Goal: Task Accomplishment & Management: Manage account settings

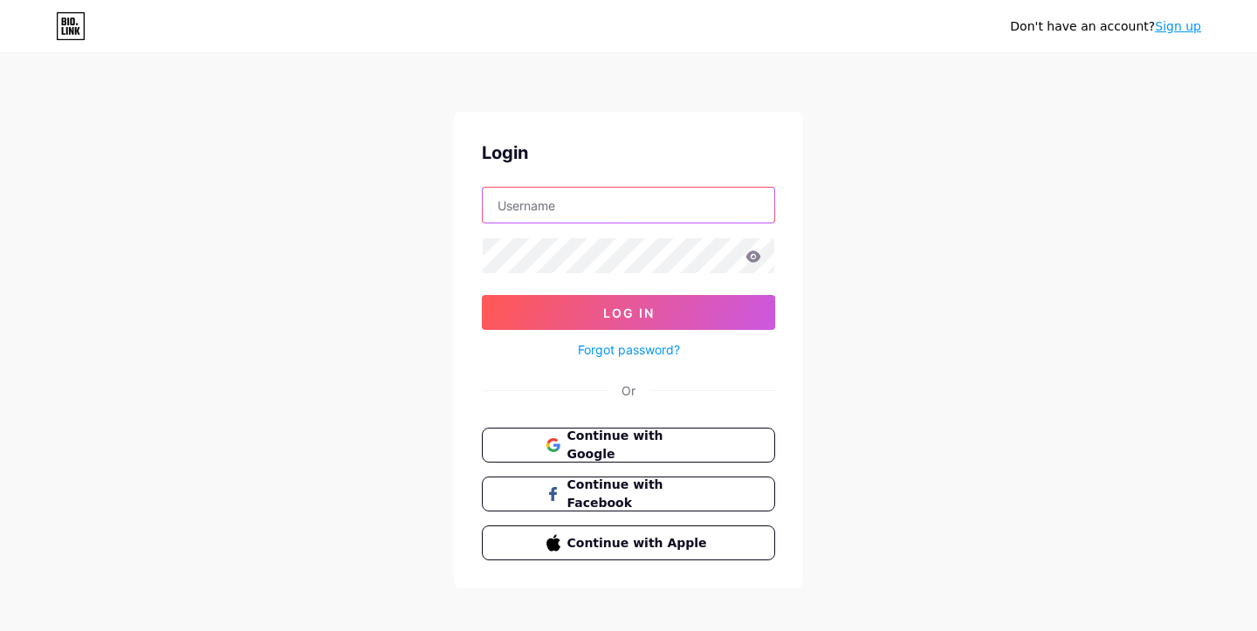
type input "jardindejulia"
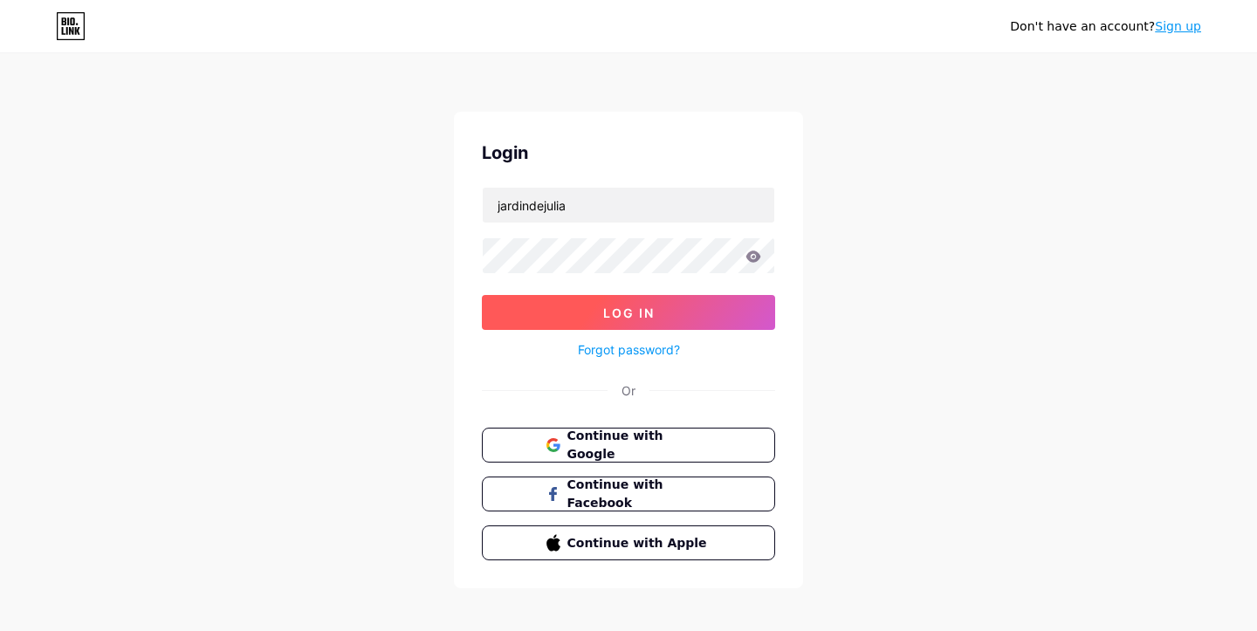
click at [591, 301] on button "Log In" at bounding box center [628, 312] width 293 height 35
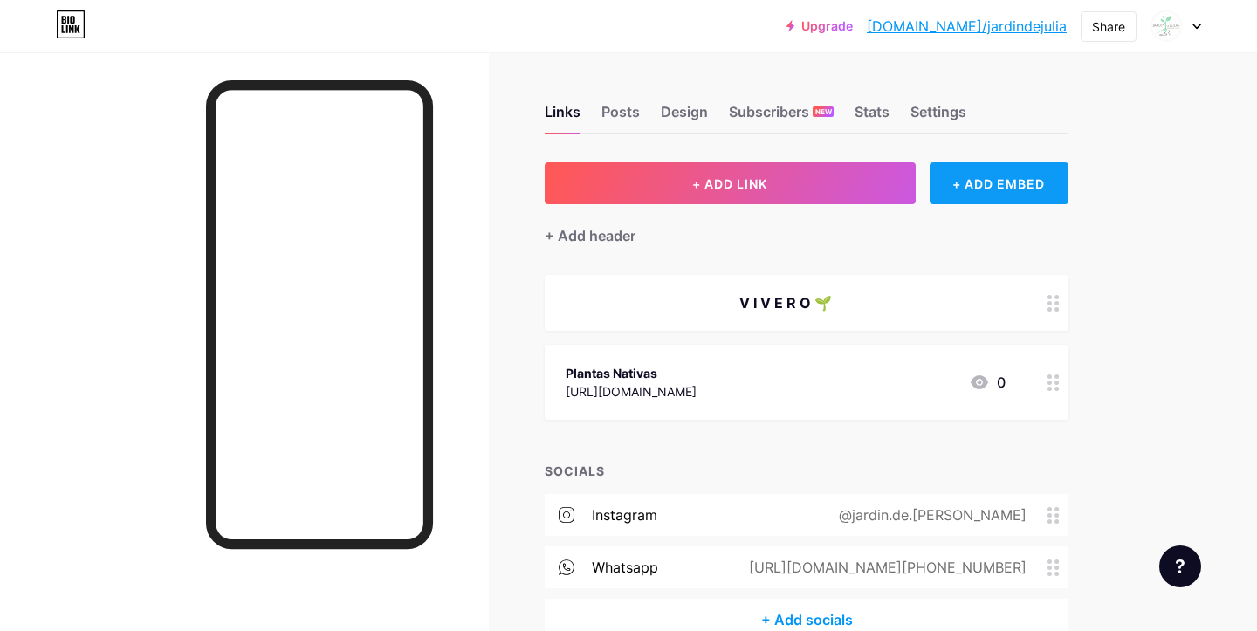
click at [1025, 187] on div "+ ADD EMBED" at bounding box center [998, 183] width 139 height 42
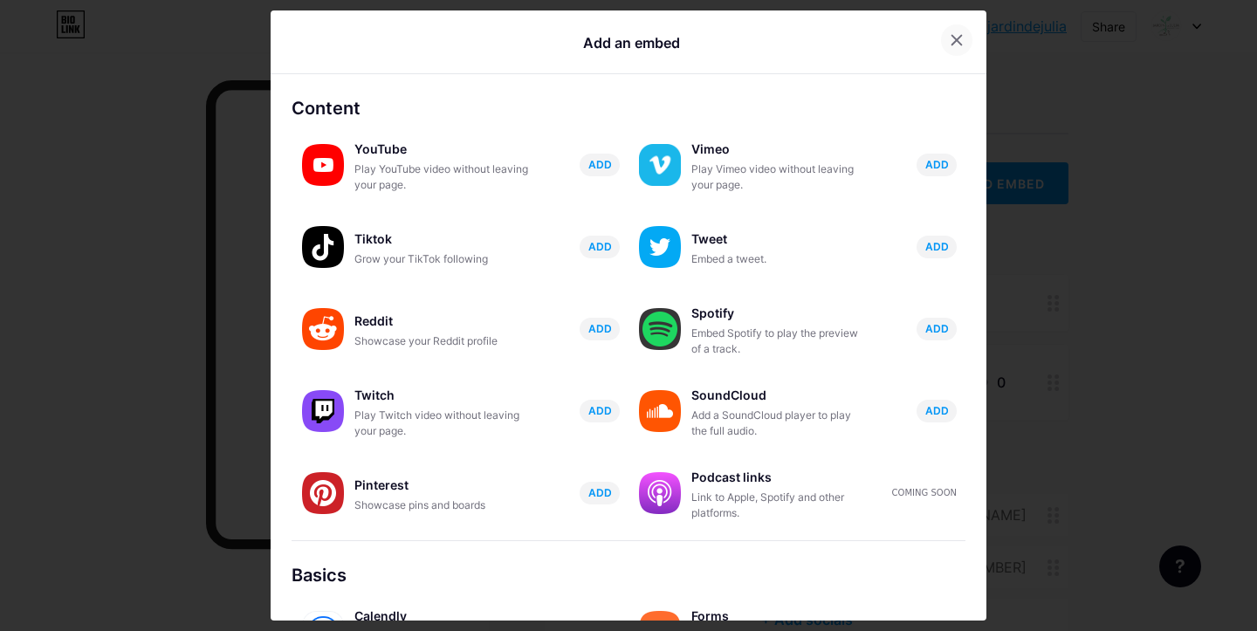
click at [949, 37] on icon at bounding box center [956, 40] width 14 height 14
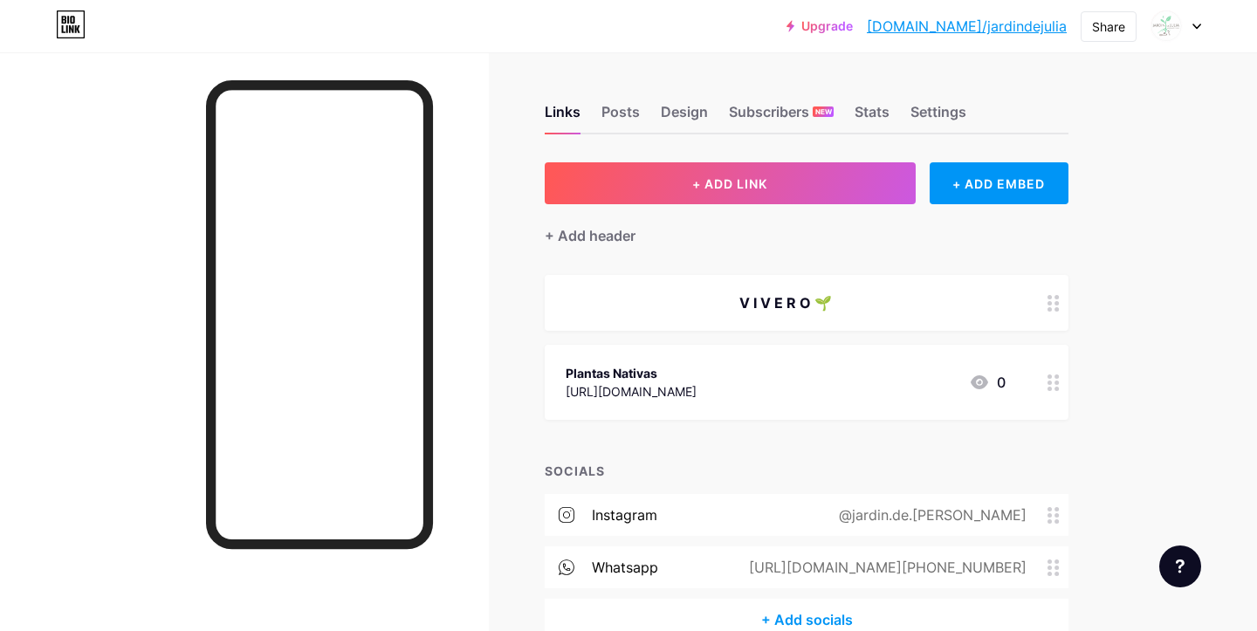
click at [544, 235] on div "Links Posts Design Subscribers NEW Stats Settings + ADD LINK + ADD EMBED + Add …" at bounding box center [570, 389] width 1141 height 675
click at [806, 298] on div "V I V E R O 🌱" at bounding box center [785, 302] width 440 height 21
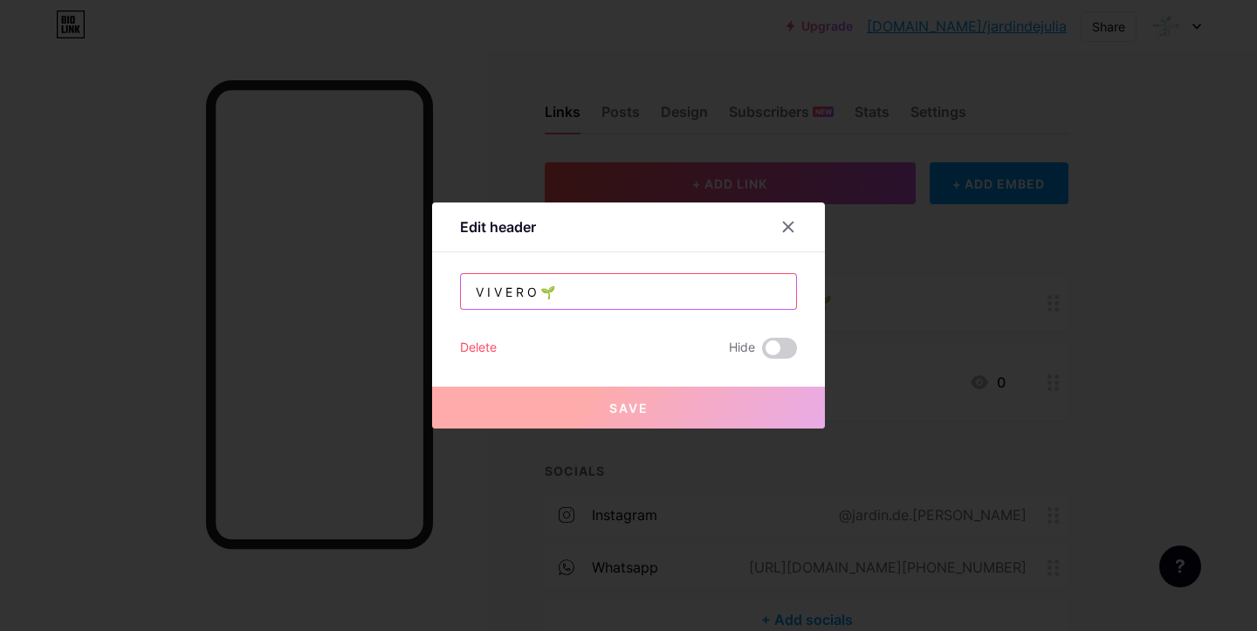
drag, startPoint x: 536, startPoint y: 292, endPoint x: 469, endPoint y: 283, distance: 67.0
click at [470, 283] on input "V I V E R O 🌱" at bounding box center [628, 291] width 335 height 35
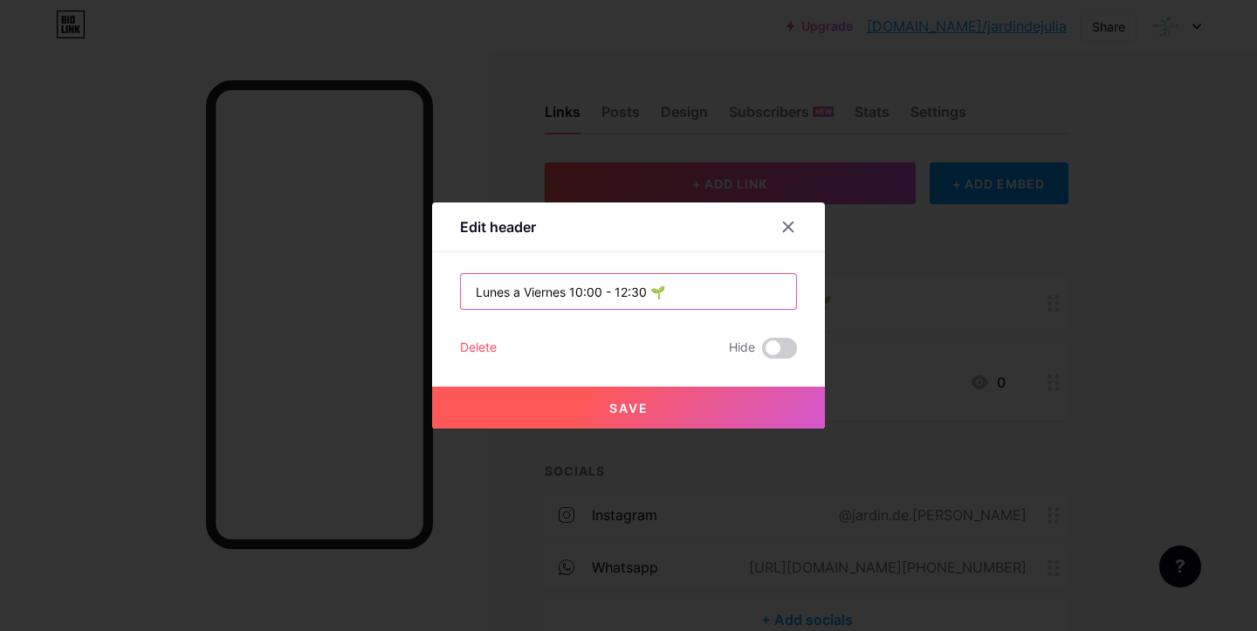
click at [476, 289] on input "Lunes a Viernes 10:00 - 12:30 🌱" at bounding box center [628, 291] width 335 height 35
type input "Atención Lunes a Viernes 10:00 - 12:30 🌱"
click at [647, 407] on span "Save" at bounding box center [628, 408] width 39 height 15
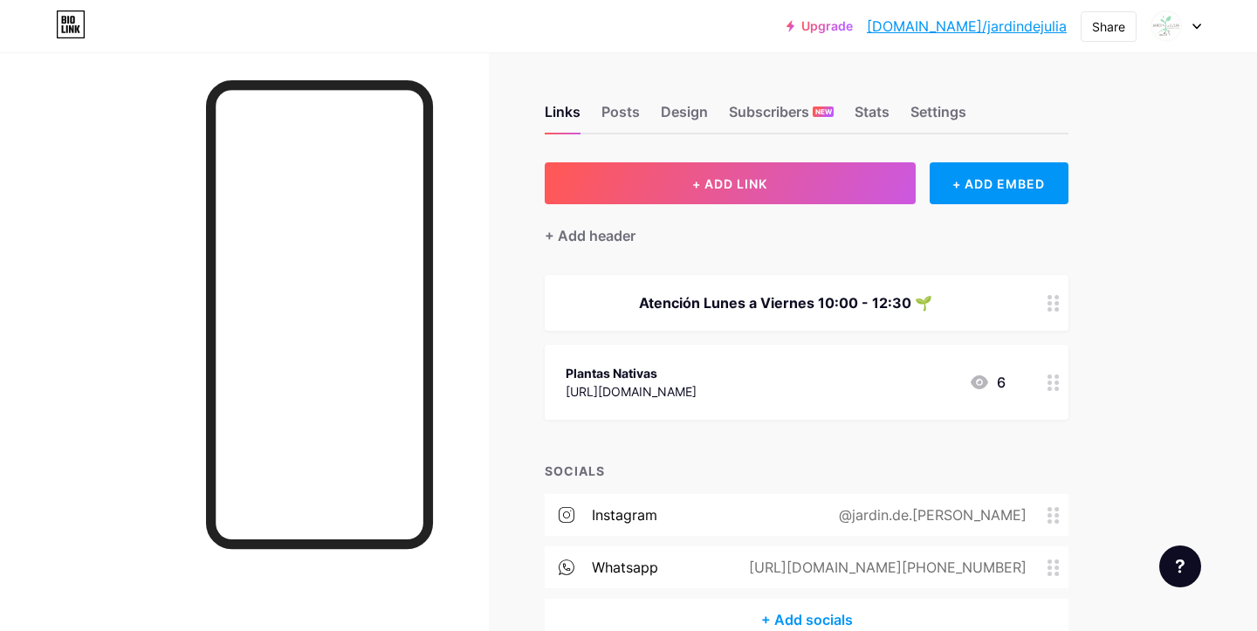
click at [1038, 293] on div "Atención Lunes a Viernes 10:00 - 12:30 🌱" at bounding box center [806, 303] width 524 height 56
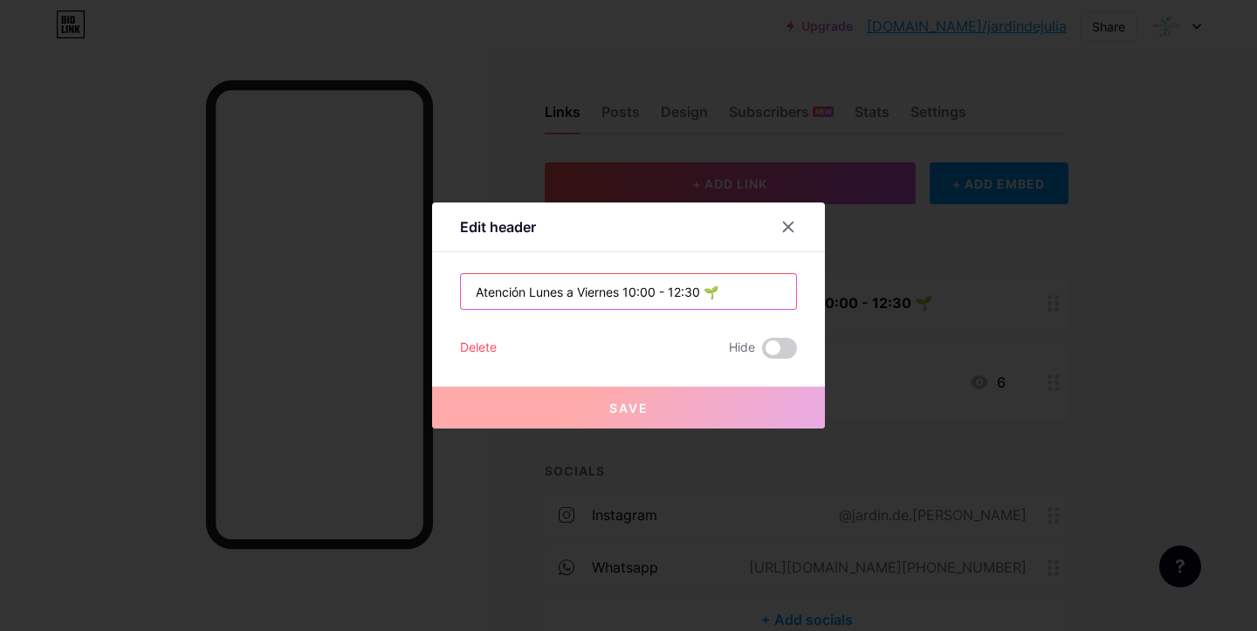
click at [625, 293] on input "Atención Lunes a Viernes 10:00 - 12:30 🌱" at bounding box center [628, 291] width 335 height 35
drag, startPoint x: 529, startPoint y: 291, endPoint x: 444, endPoint y: 283, distance: 85.1
click at [444, 283] on div "Edit header Atención Lunes a Viernes 10:00 - 12:30 🌱 Delete Hide Save" at bounding box center [628, 315] width 393 height 226
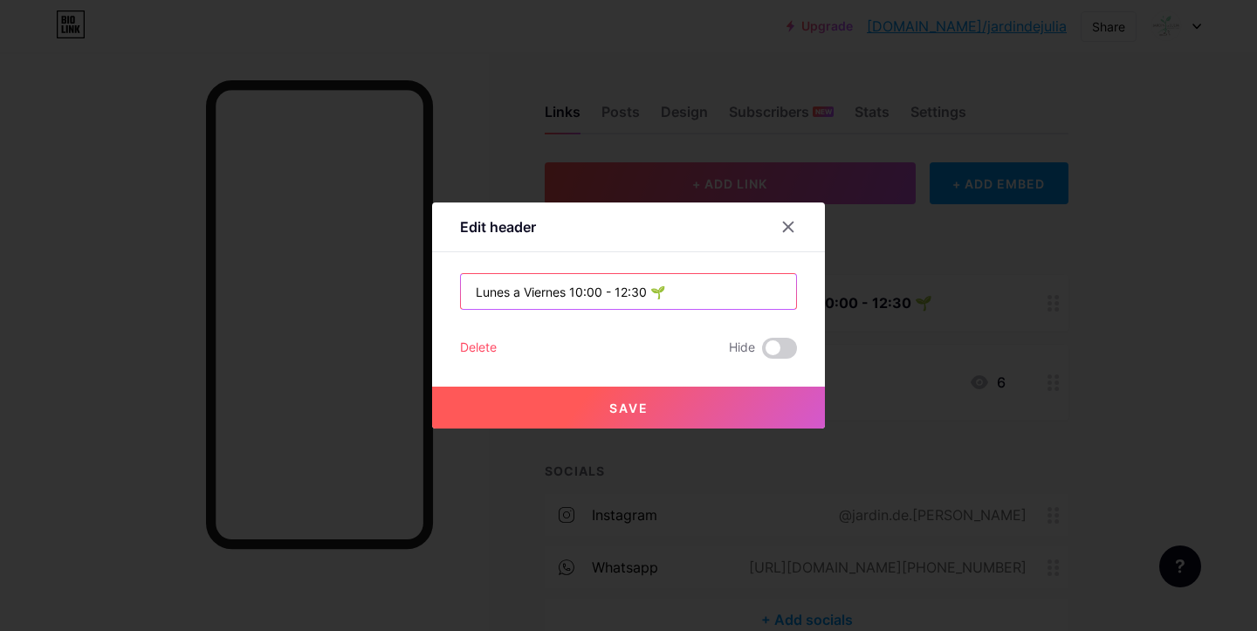
type input "Lunes a Viernes 10:00 - 12:30 🌱"
click at [661, 407] on button "Save" at bounding box center [628, 408] width 393 height 42
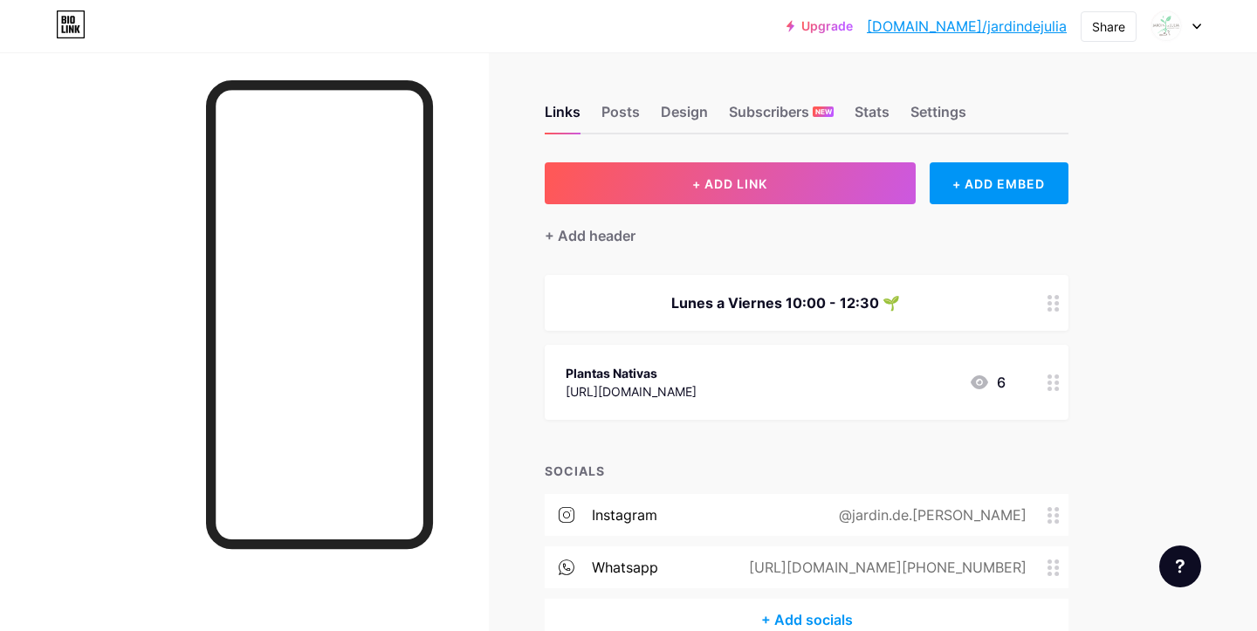
click at [790, 318] on div "Lunes a Viernes 10:00 - 12:30 🌱" at bounding box center [806, 303] width 524 height 56
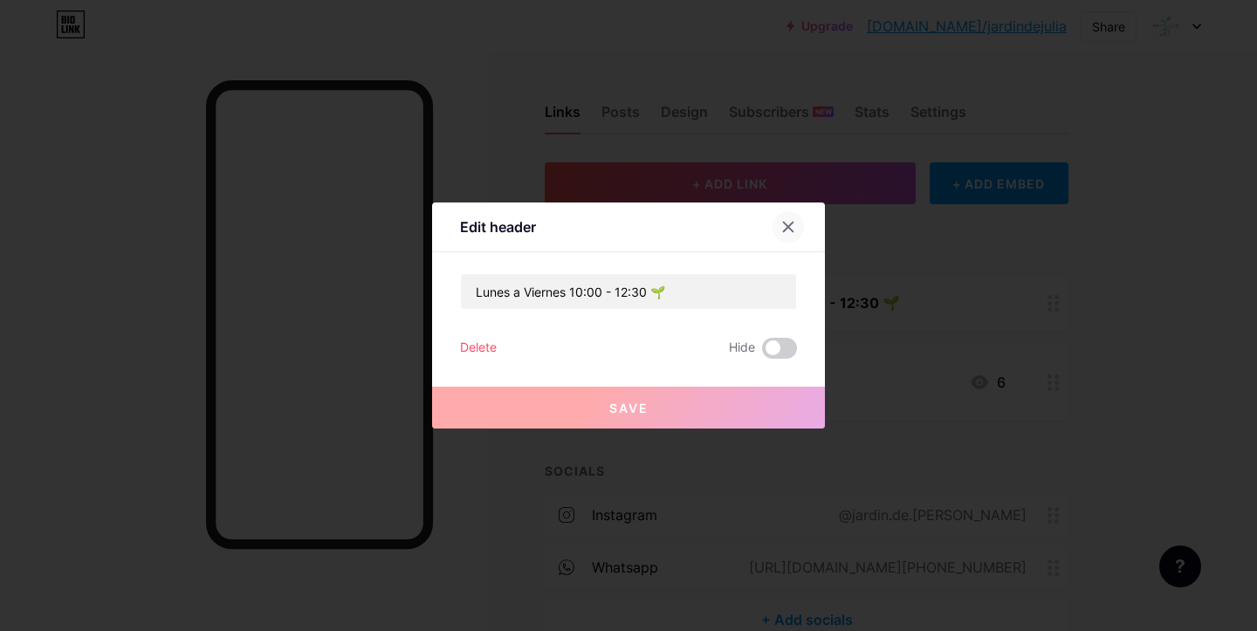
click at [784, 235] on div at bounding box center [787, 226] width 31 height 31
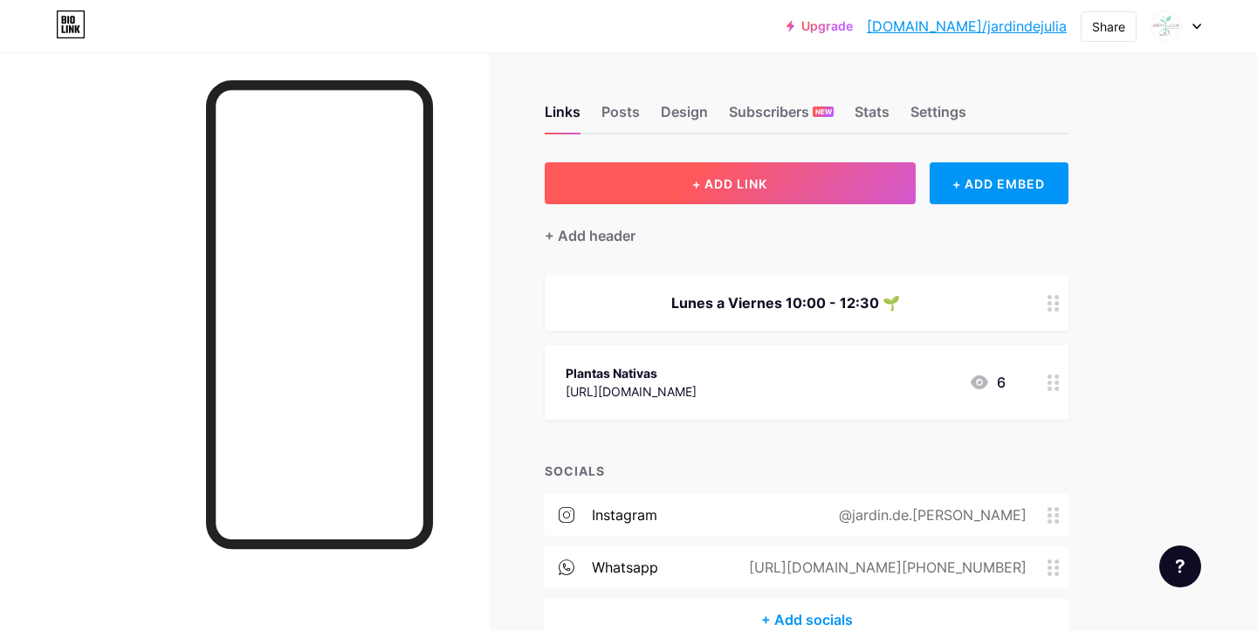
click at [831, 197] on button "+ ADD LINK" at bounding box center [729, 183] width 371 height 42
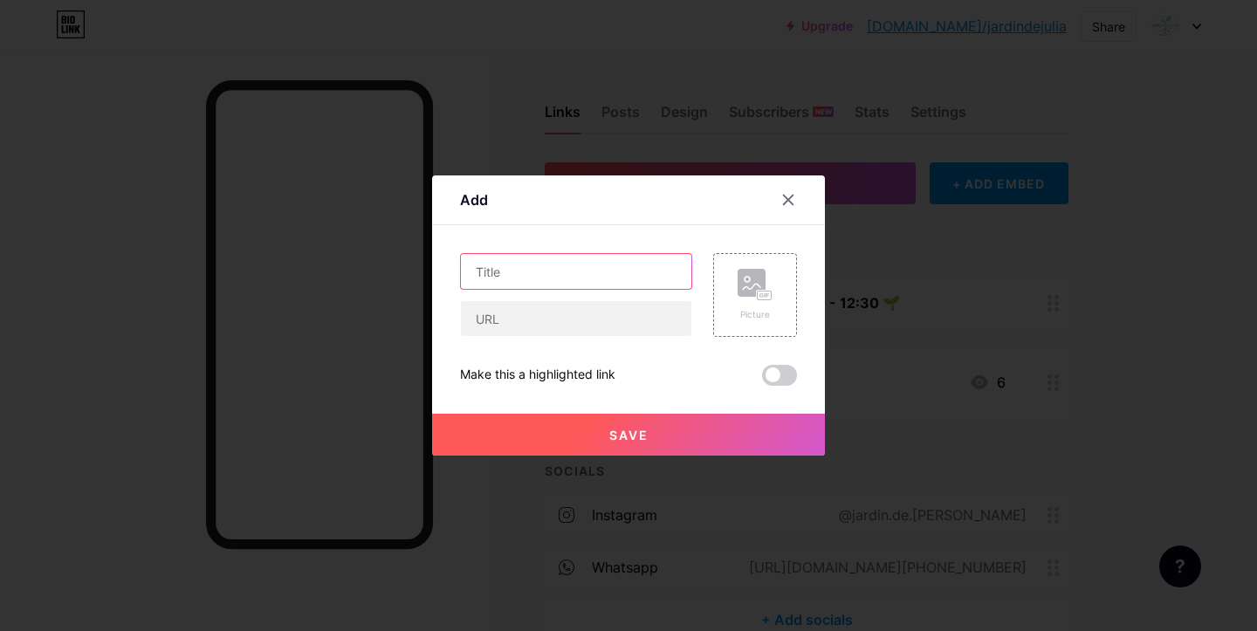
click at [596, 270] on input "text" at bounding box center [576, 271] width 230 height 35
type input "Ubicación"
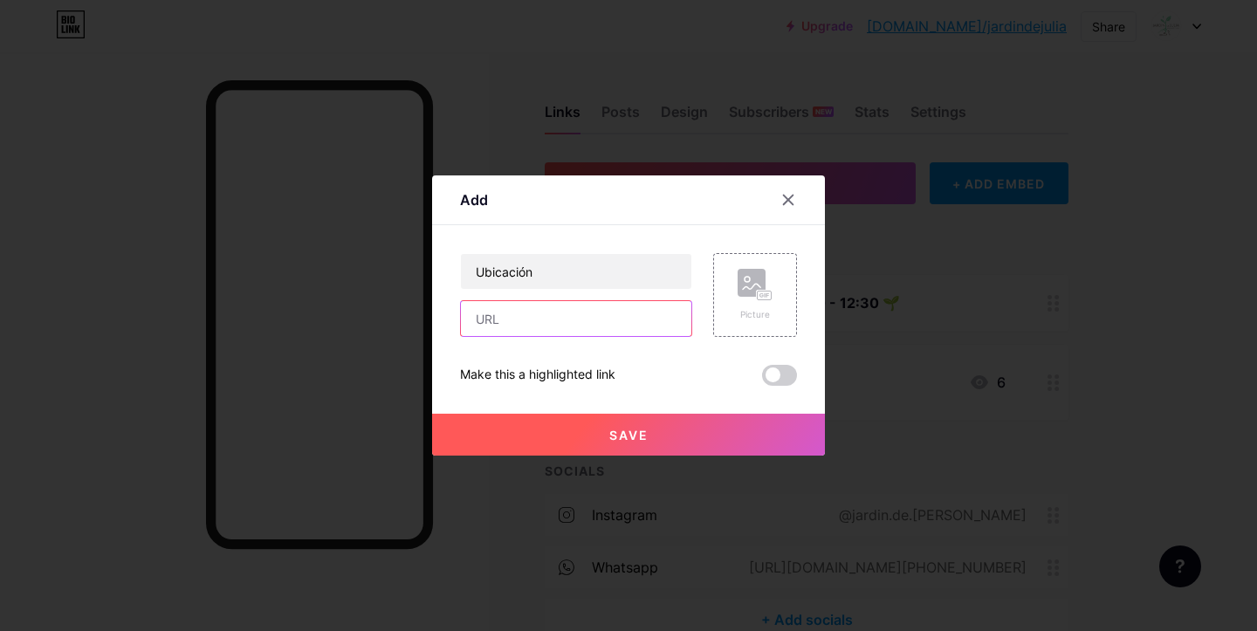
click at [581, 319] on input "text" at bounding box center [576, 318] width 230 height 35
paste input "[URL][DOMAIN_NAME][DOMAIN_NAME]"
drag, startPoint x: 554, startPoint y: 316, endPoint x: 334, endPoint y: 314, distance: 219.9
click at [334, 314] on div "Add Content YouTube Play YouTube video without leaving your page. ADD Vimeo Pla…" at bounding box center [628, 315] width 1257 height 631
type input "[URL][DOMAIN_NAME][DOMAIN_NAME]"
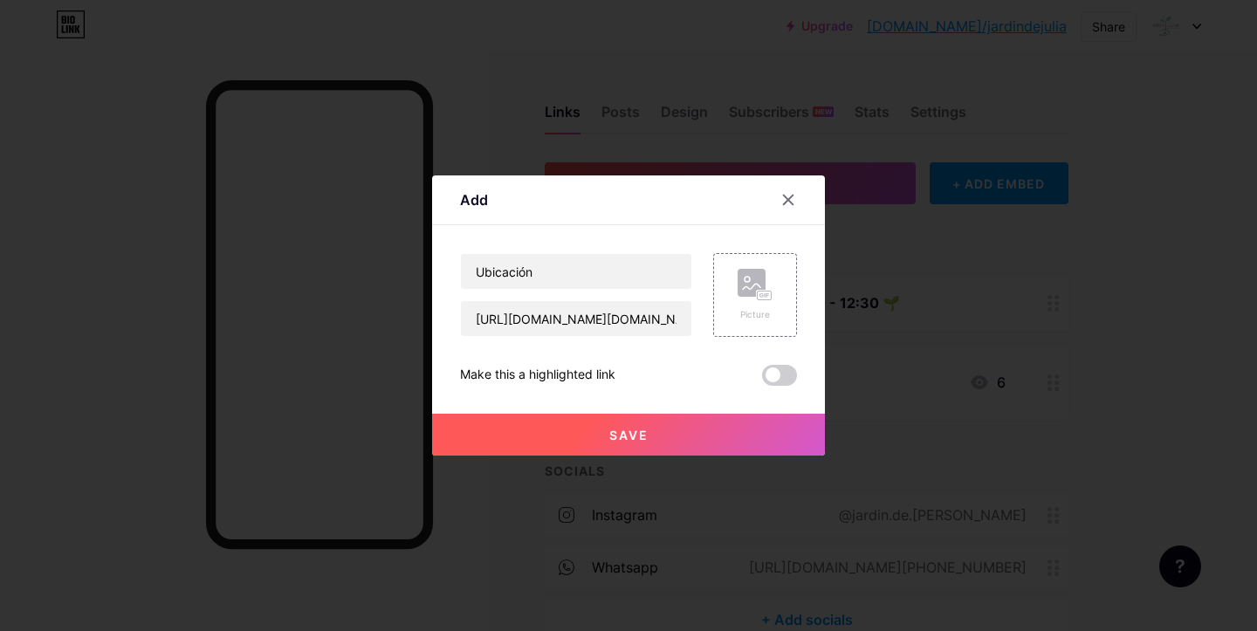
click at [606, 429] on button "Save" at bounding box center [628, 435] width 393 height 42
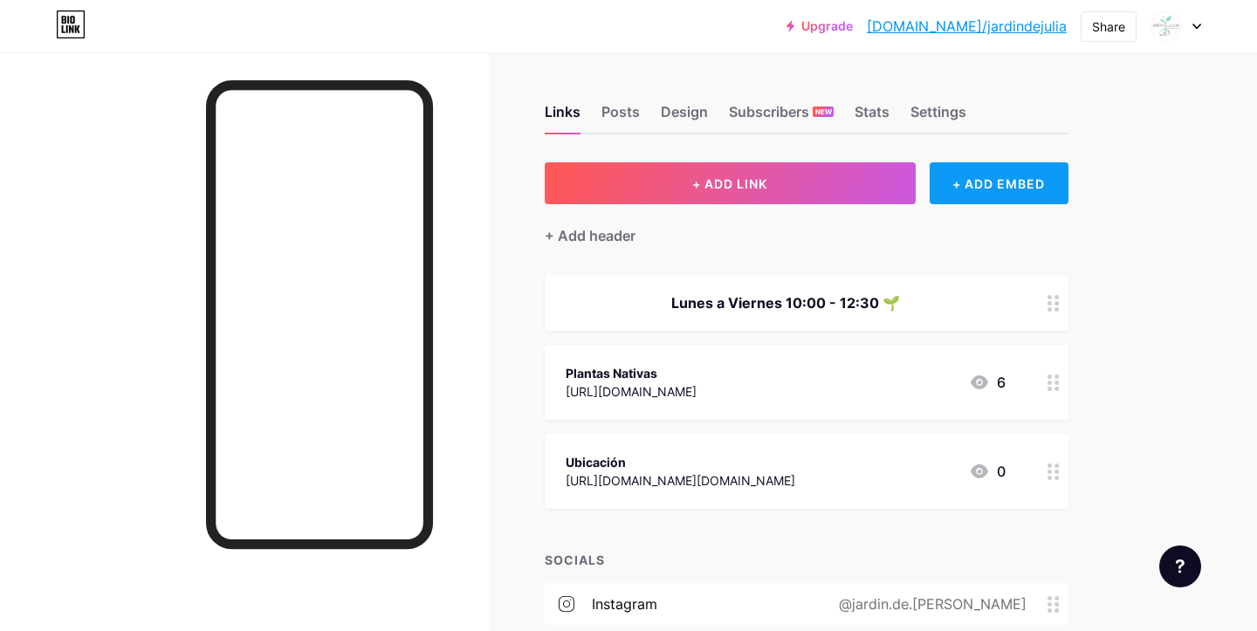
click at [966, 185] on div "+ ADD EMBED" at bounding box center [998, 183] width 139 height 42
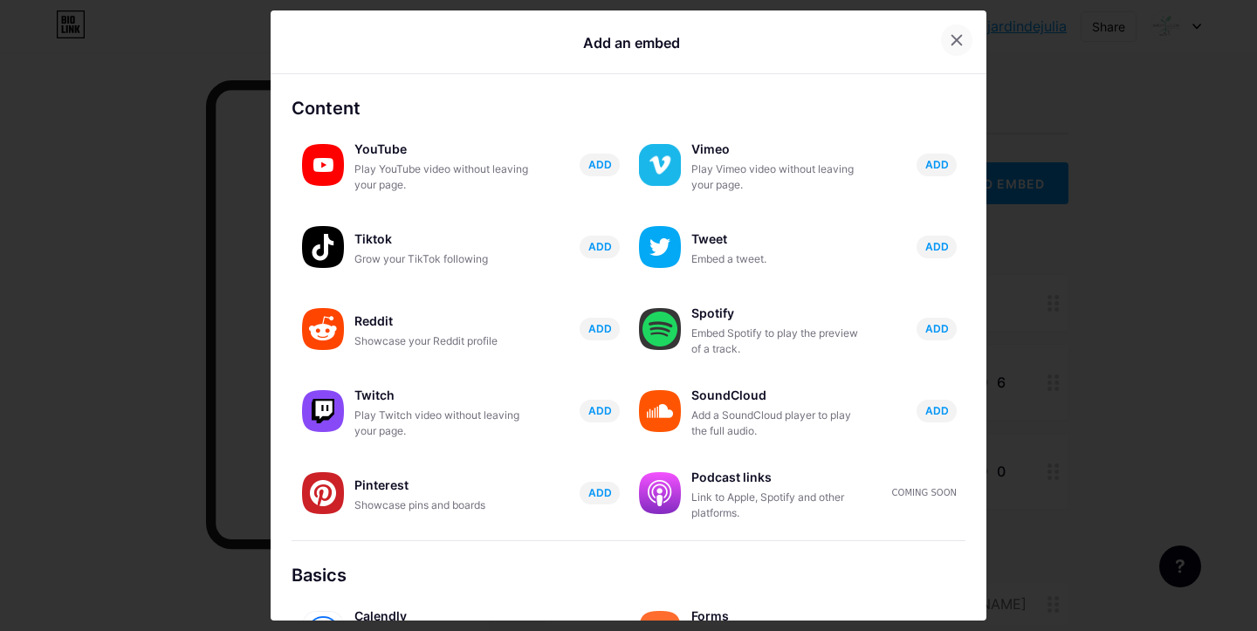
click at [951, 44] on icon at bounding box center [956, 40] width 14 height 14
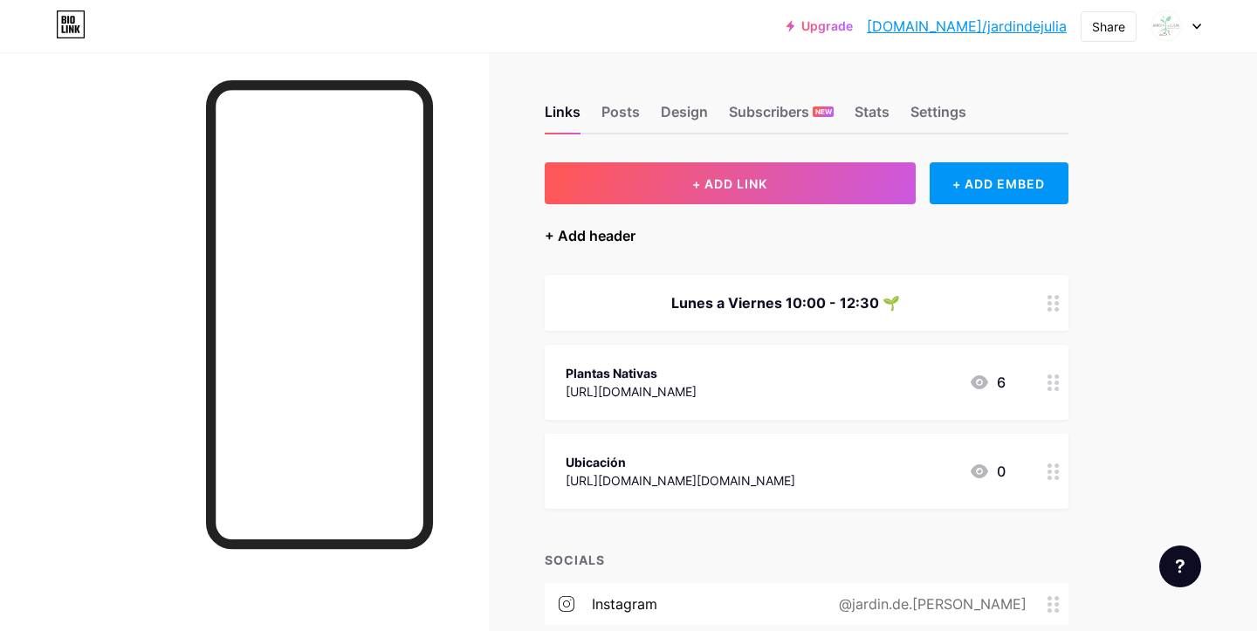
click at [599, 233] on div "+ Add header" at bounding box center [589, 235] width 91 height 21
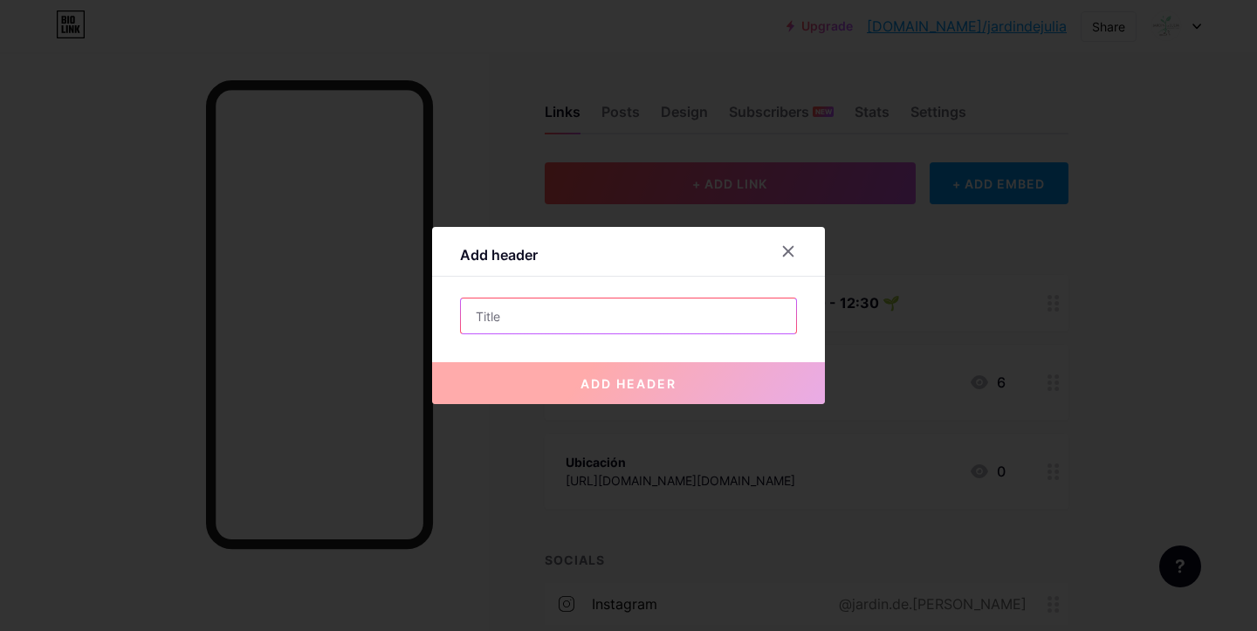
click at [566, 310] on input "text" at bounding box center [628, 315] width 335 height 35
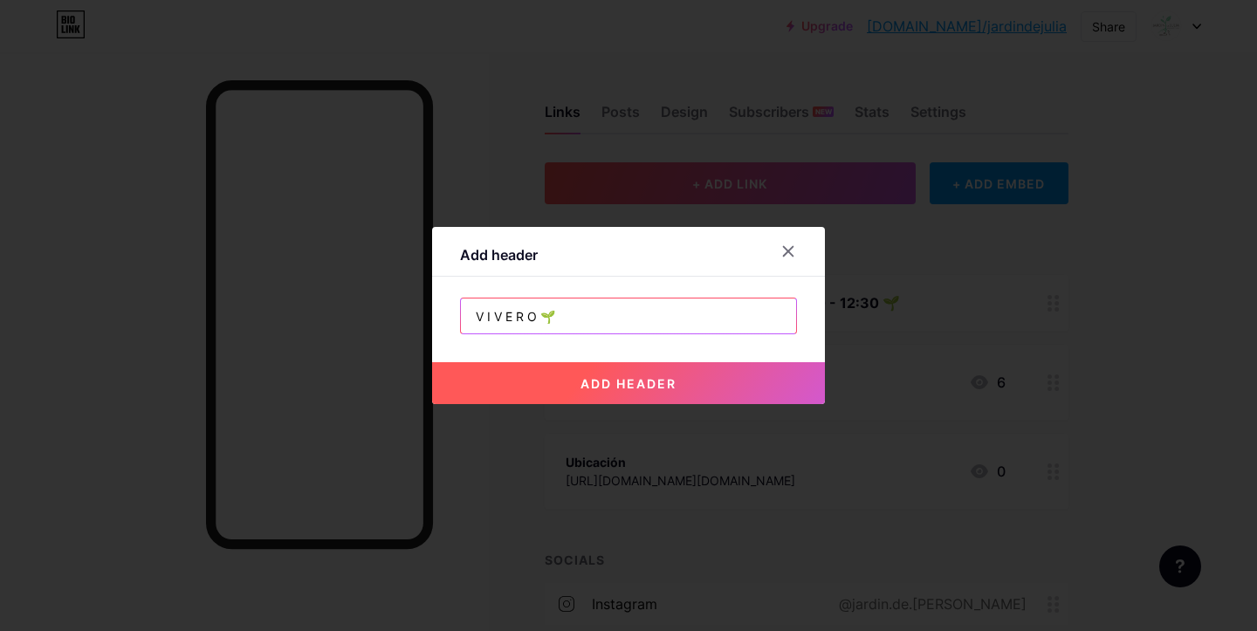
type input "V I V E R O 🌱"
click at [660, 394] on button "add header" at bounding box center [628, 383] width 393 height 42
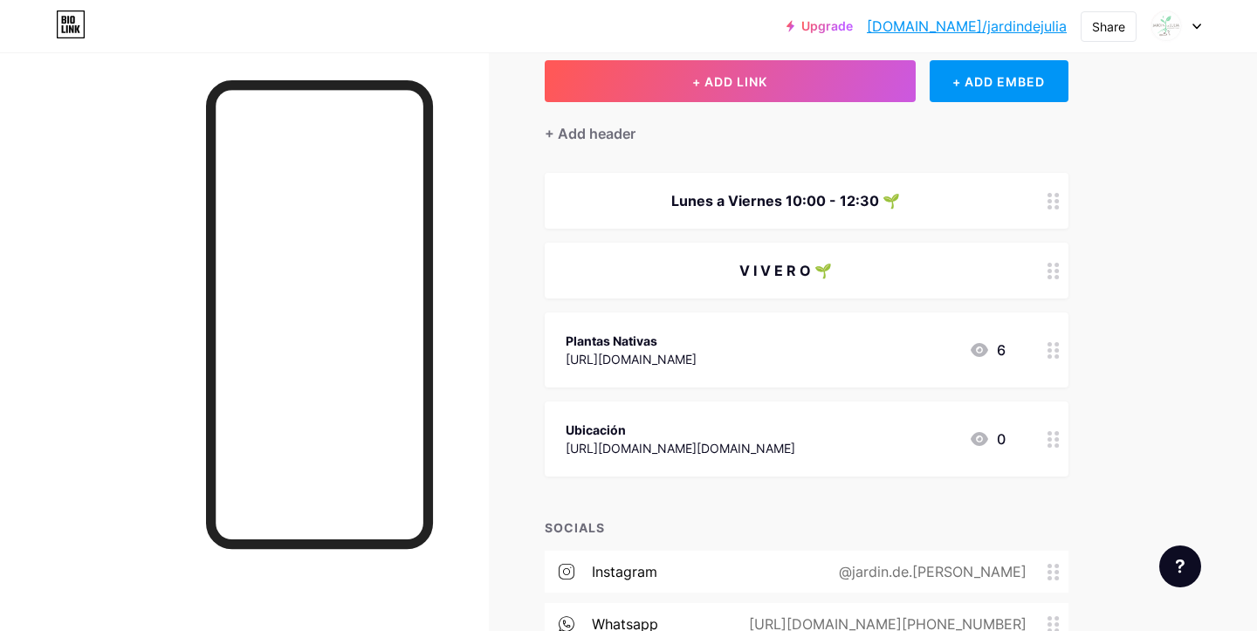
scroll to position [127, 0]
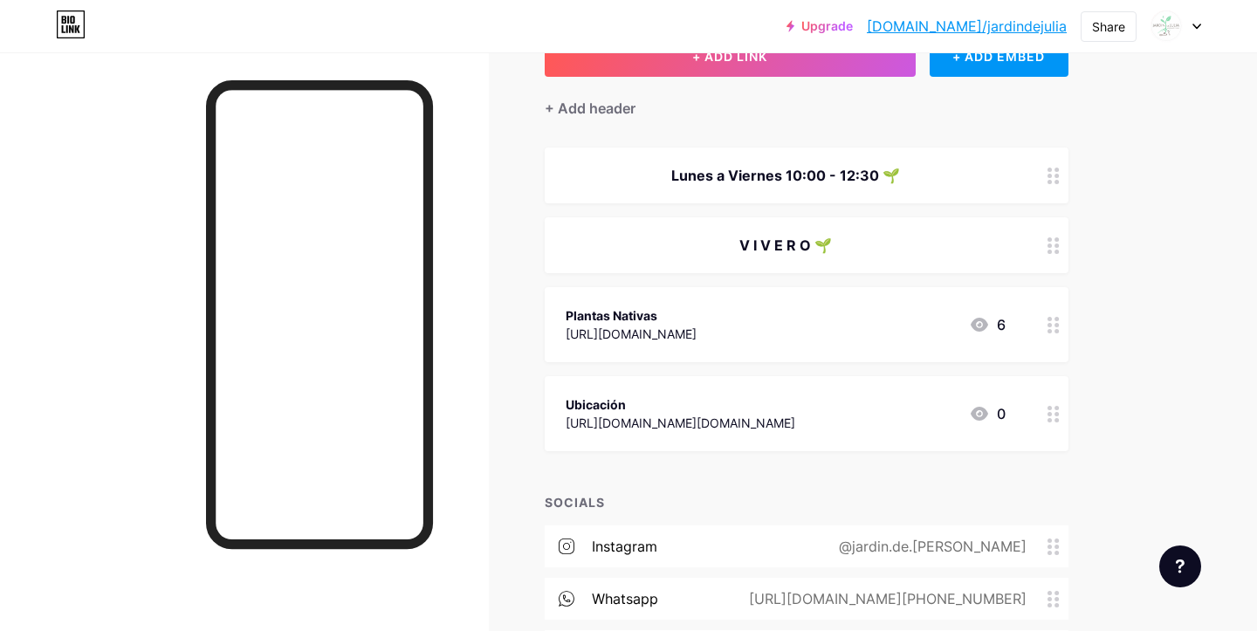
click at [1054, 242] on icon at bounding box center [1053, 245] width 12 height 17
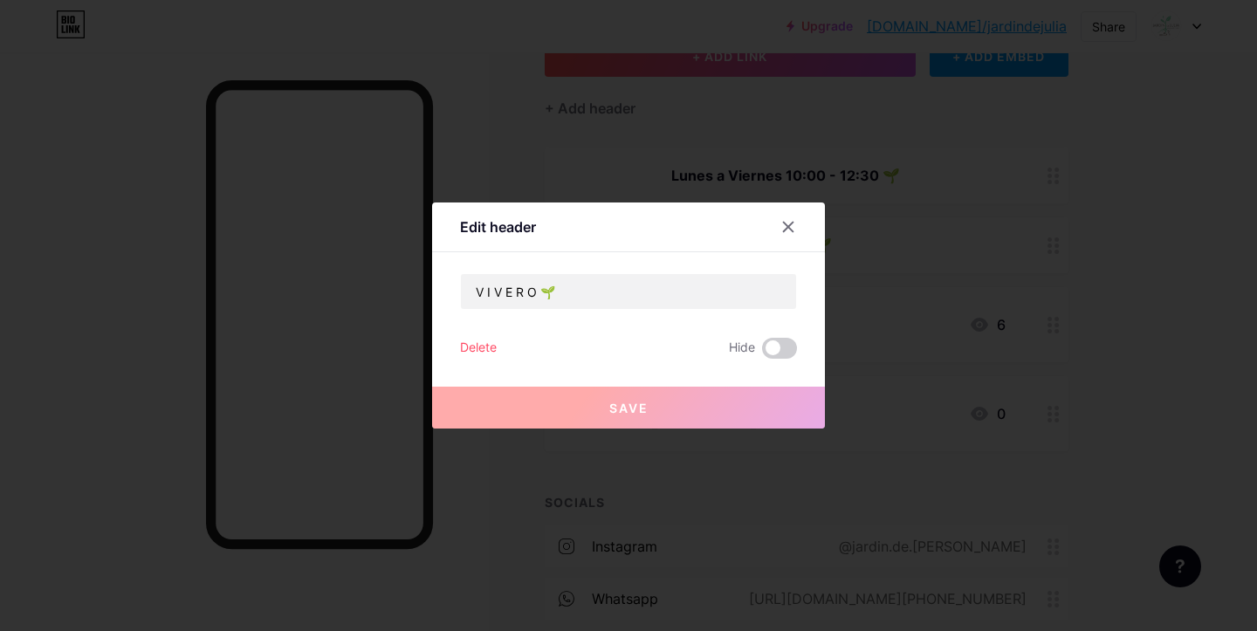
click at [476, 346] on div "Delete" at bounding box center [478, 348] width 37 height 21
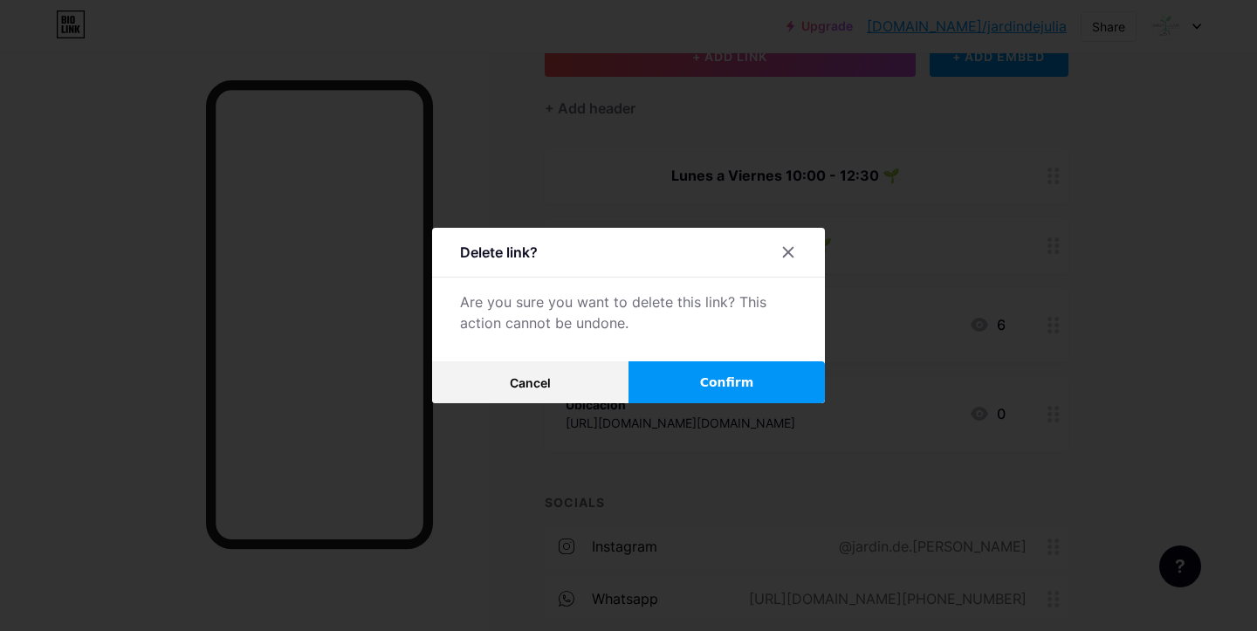
click at [709, 386] on span "Confirm" at bounding box center [727, 382] width 54 height 18
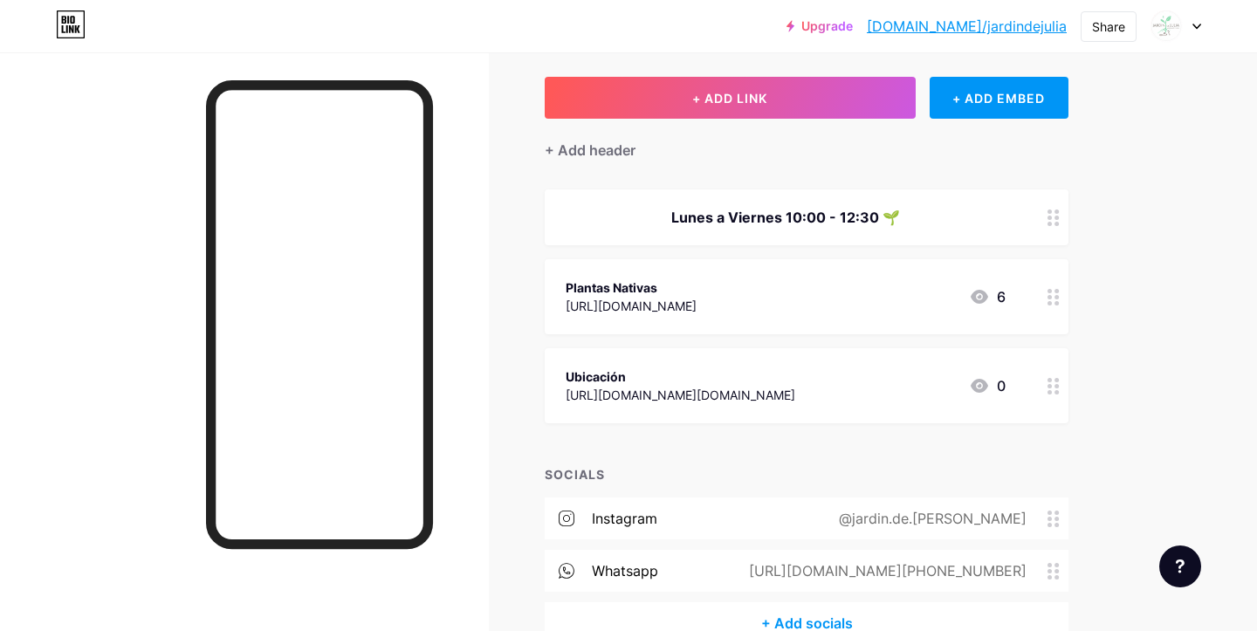
scroll to position [82, 0]
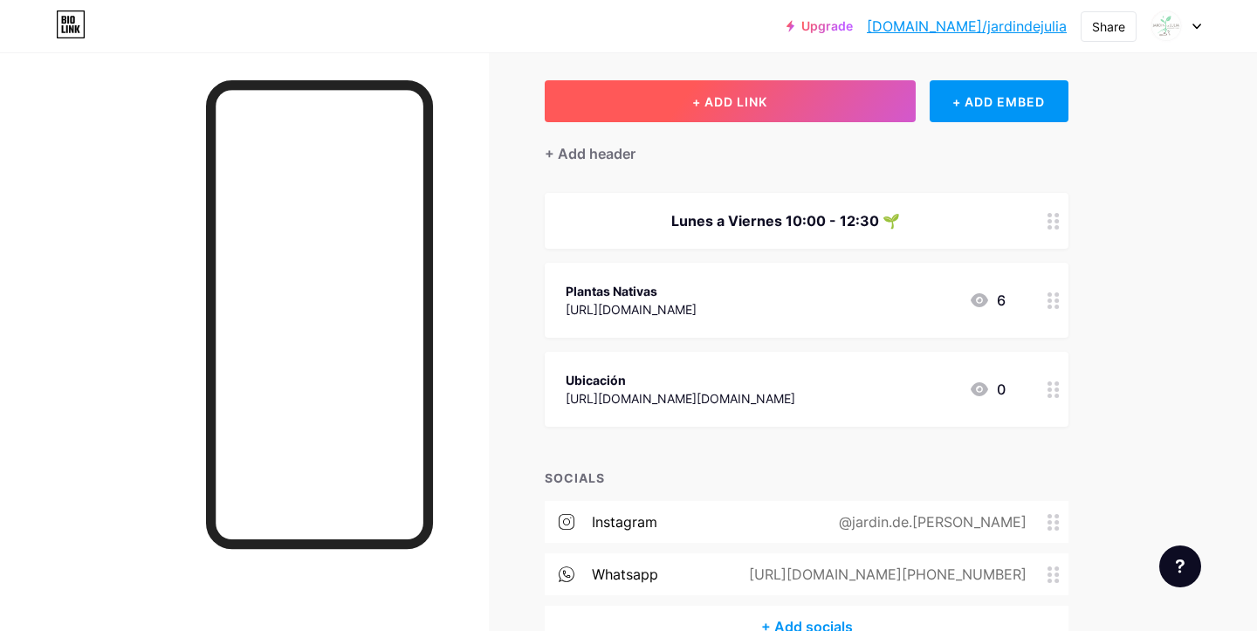
click at [842, 121] on button "+ ADD LINK" at bounding box center [729, 101] width 371 height 42
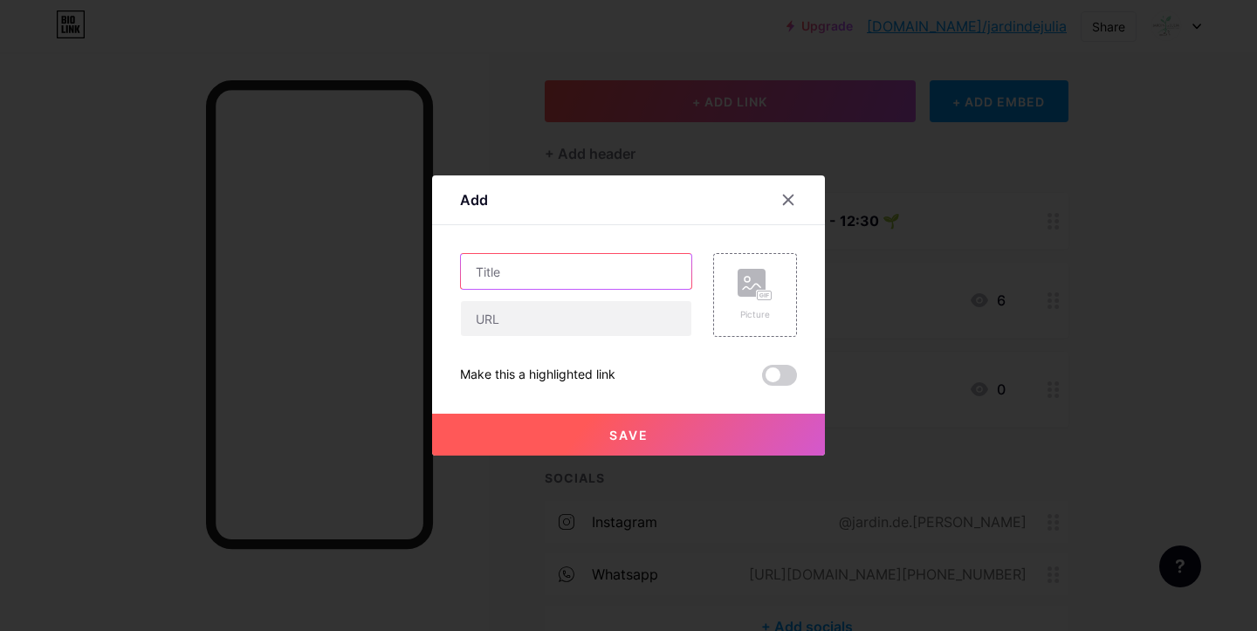
click at [577, 279] on input "text" at bounding box center [576, 271] width 230 height 35
click at [791, 198] on icon at bounding box center [789, 200] width 10 height 10
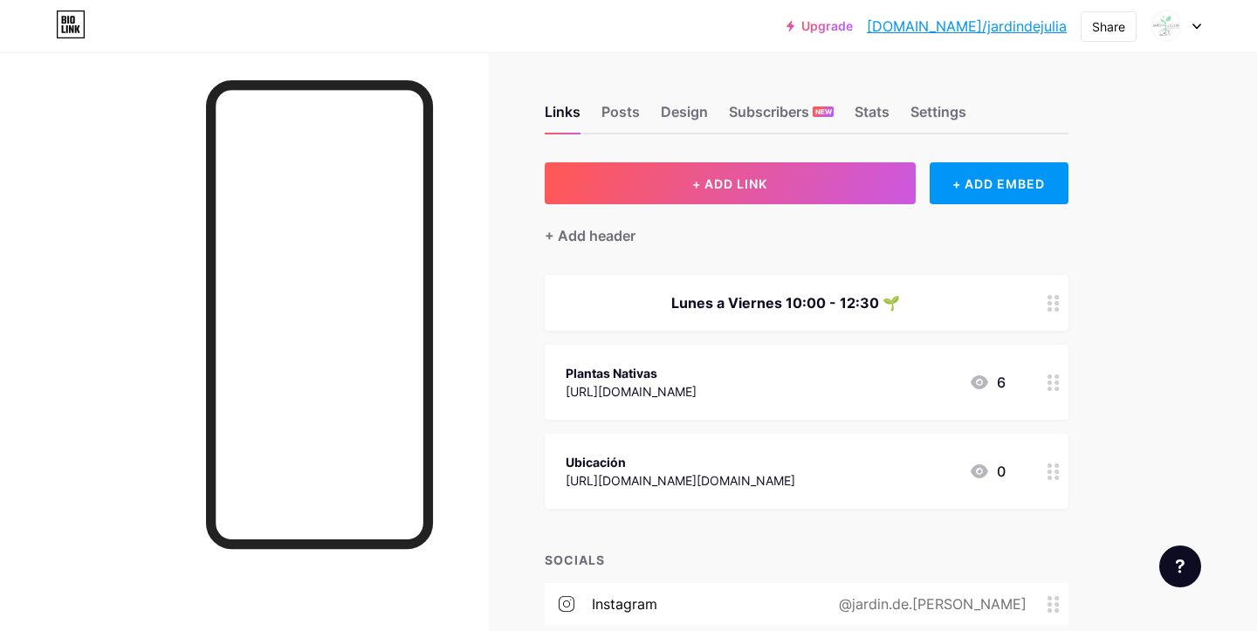
scroll to position [0, 0]
click at [661, 106] on div "Design" at bounding box center [684, 116] width 47 height 31
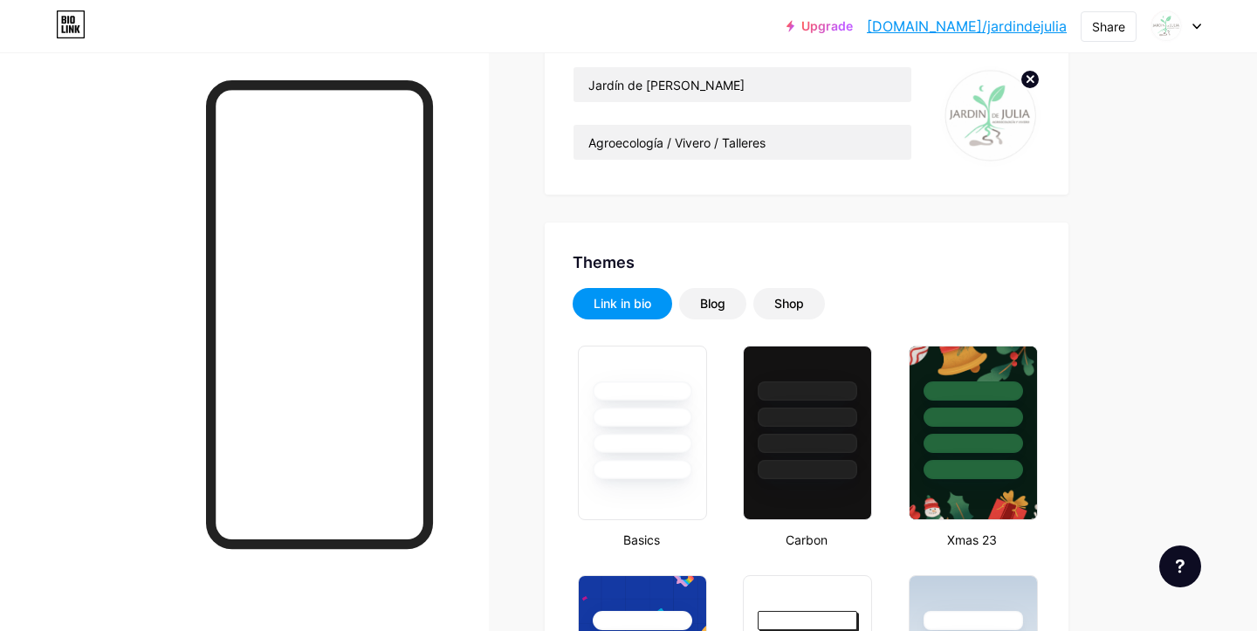
scroll to position [181, 0]
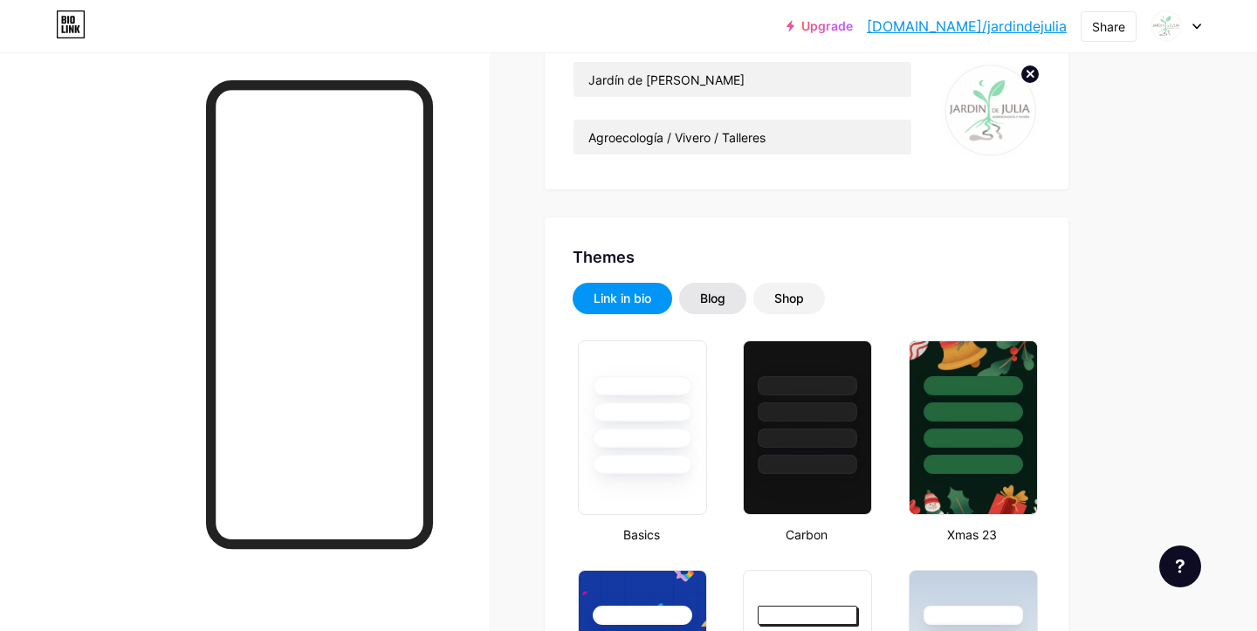
type input "#90deb1"
type input "#000000"
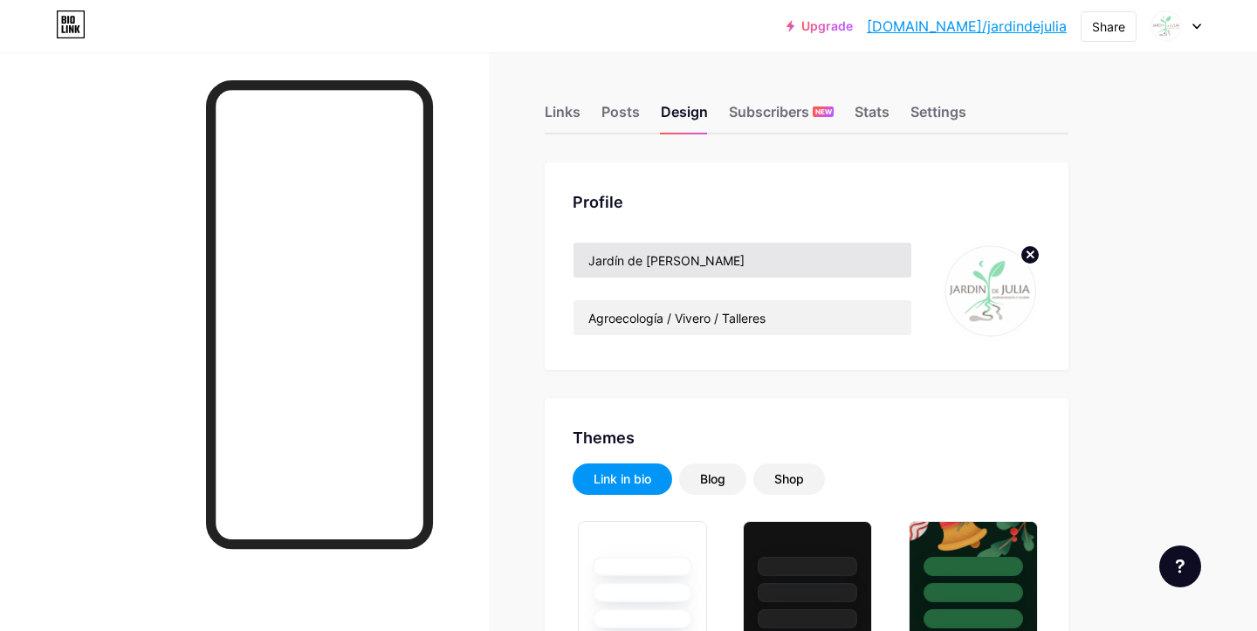
scroll to position [0, 0]
click at [880, 116] on div "Stats" at bounding box center [871, 116] width 35 height 31
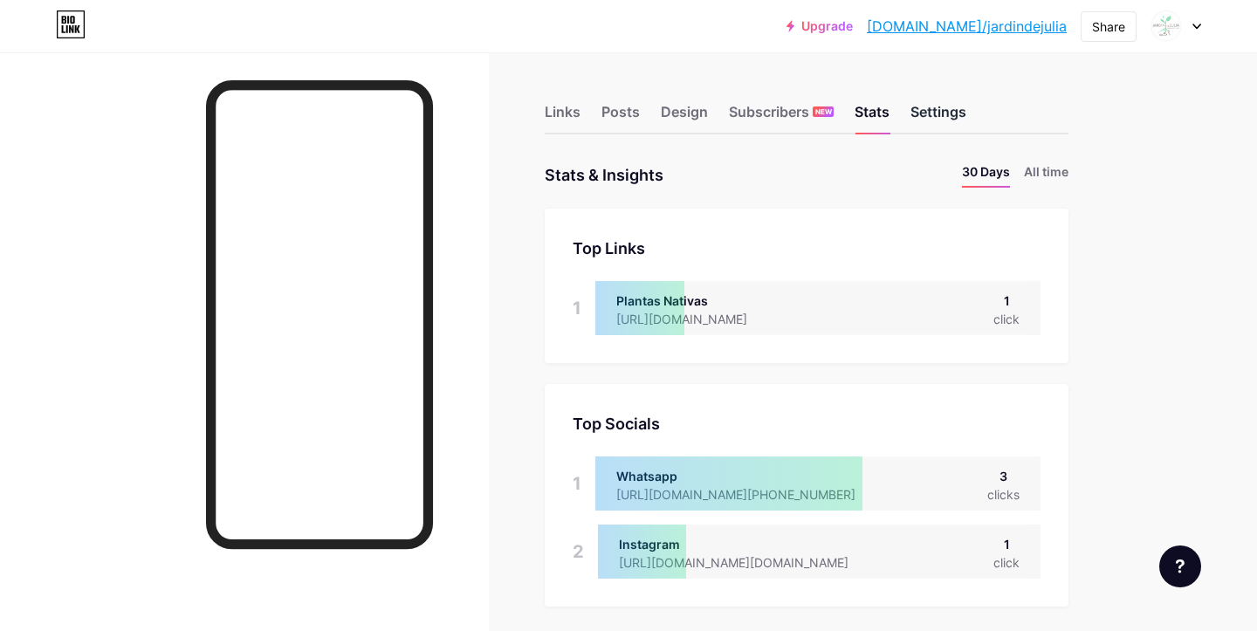
click at [945, 106] on div "Settings" at bounding box center [938, 116] width 56 height 31
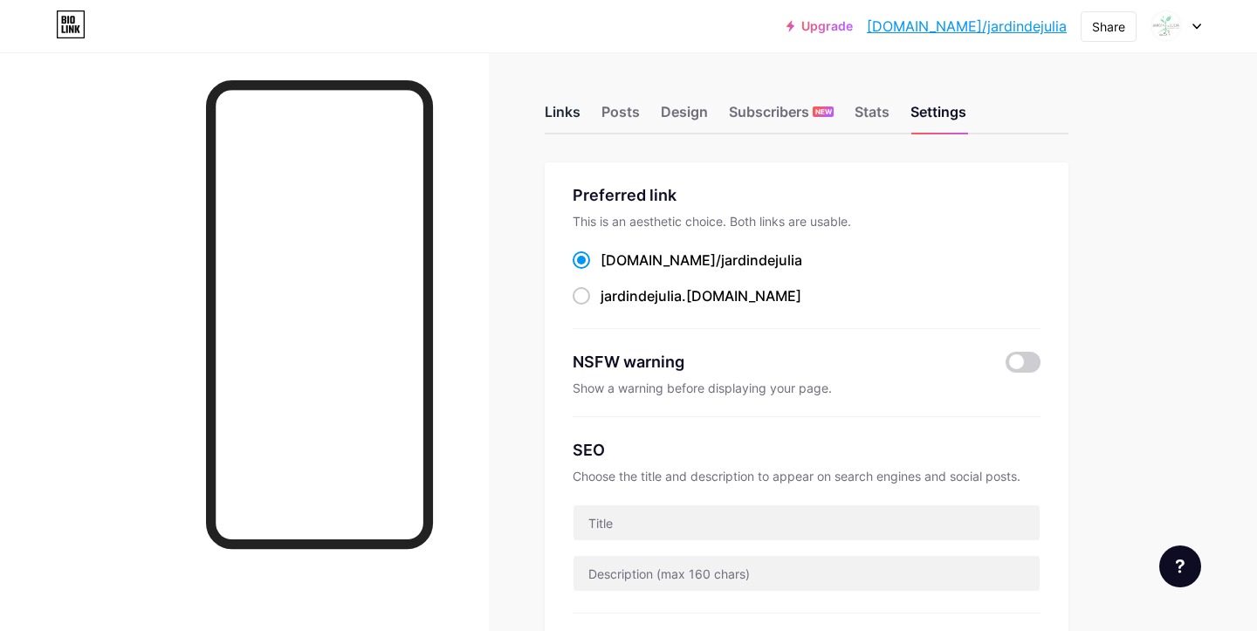
click at [570, 114] on div "Links" at bounding box center [562, 116] width 36 height 31
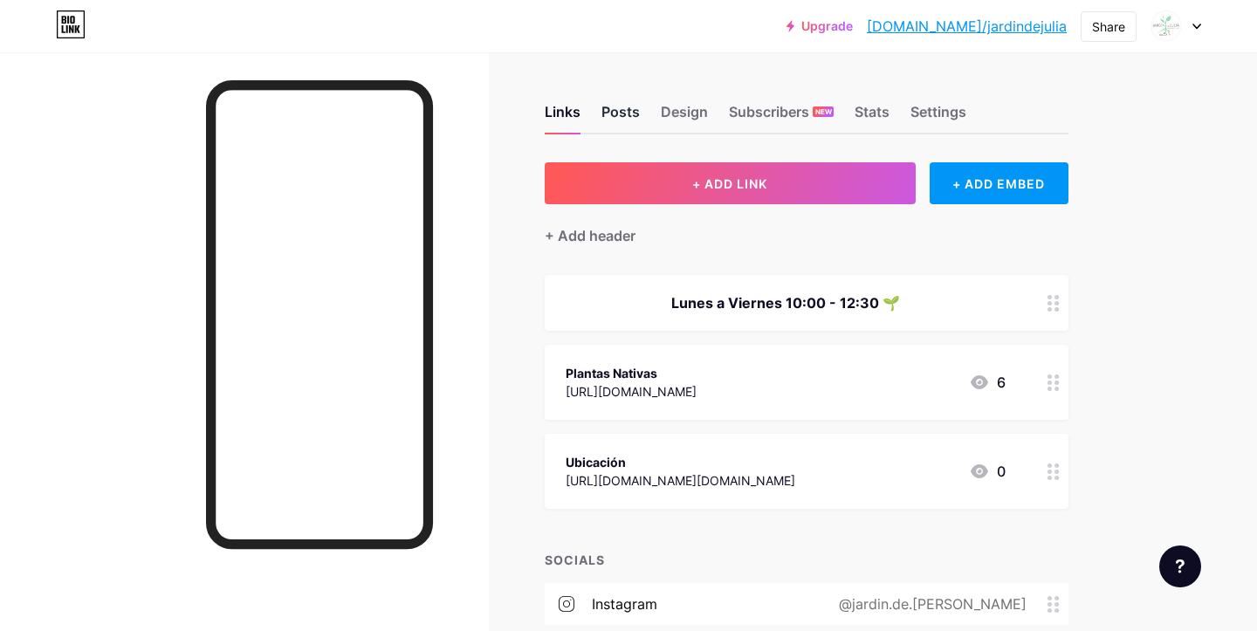
click at [627, 116] on div "Posts" at bounding box center [620, 116] width 38 height 31
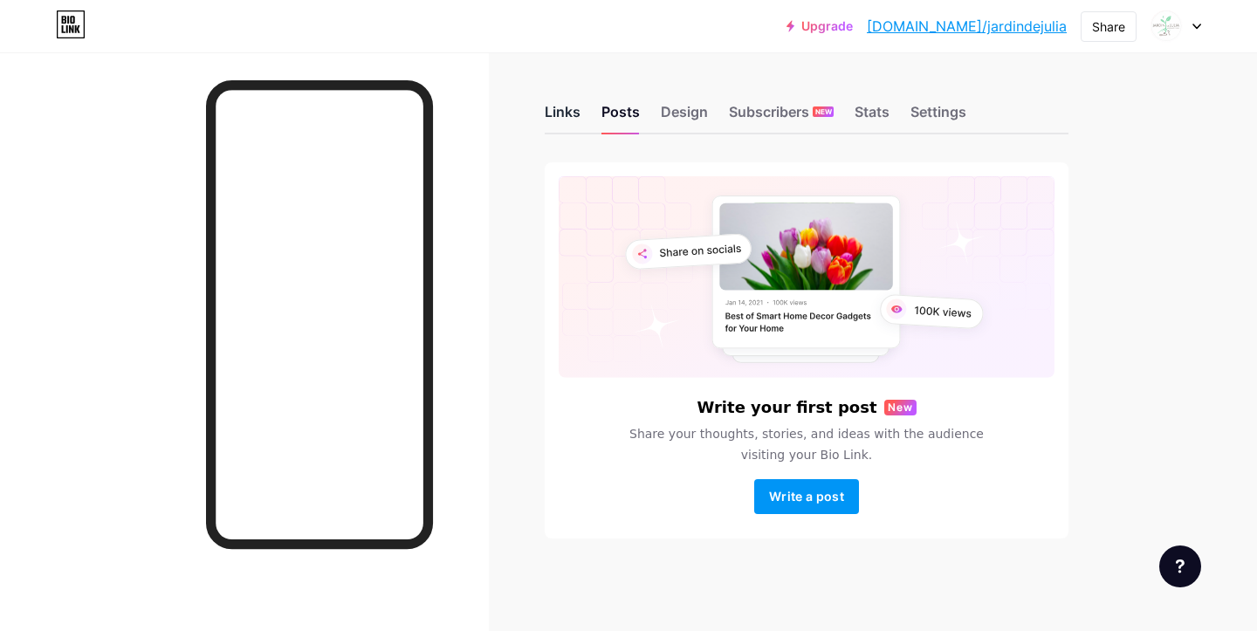
click at [571, 114] on div "Links" at bounding box center [562, 116] width 36 height 31
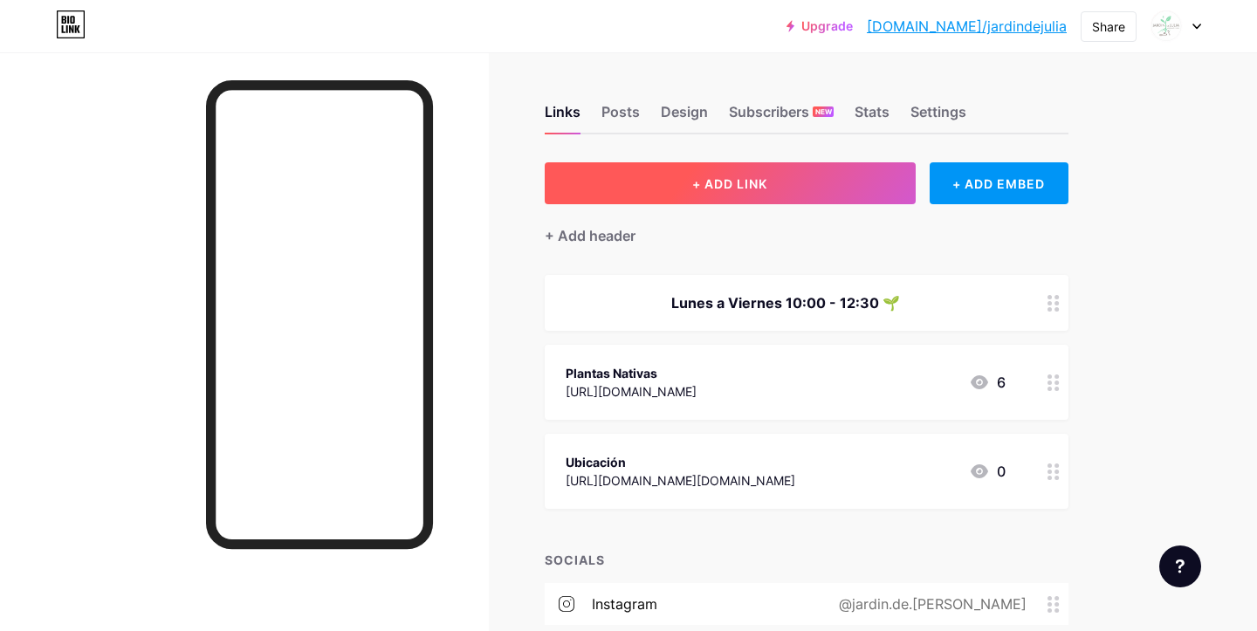
click at [796, 199] on button "+ ADD LINK" at bounding box center [729, 183] width 371 height 42
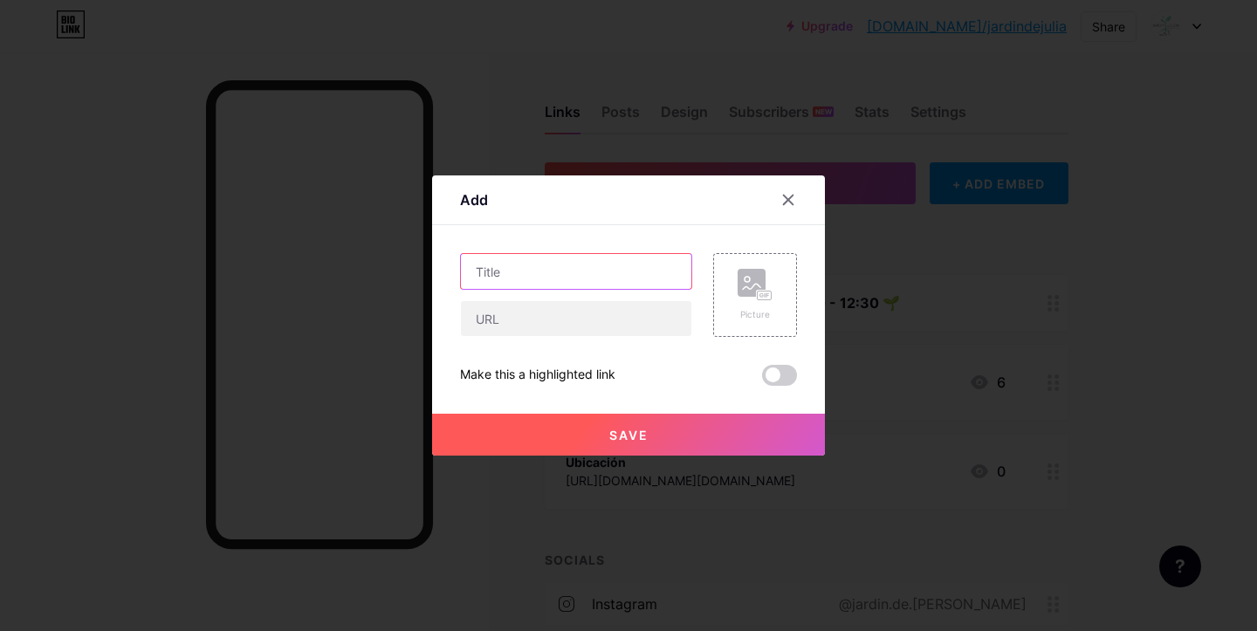
click at [613, 265] on input "text" at bounding box center [576, 271] width 230 height 35
type input "o"
type input "Ornamentales"
click at [579, 319] on input "text" at bounding box center [576, 318] width 230 height 35
paste input "[URL][DOMAIN_NAME]"
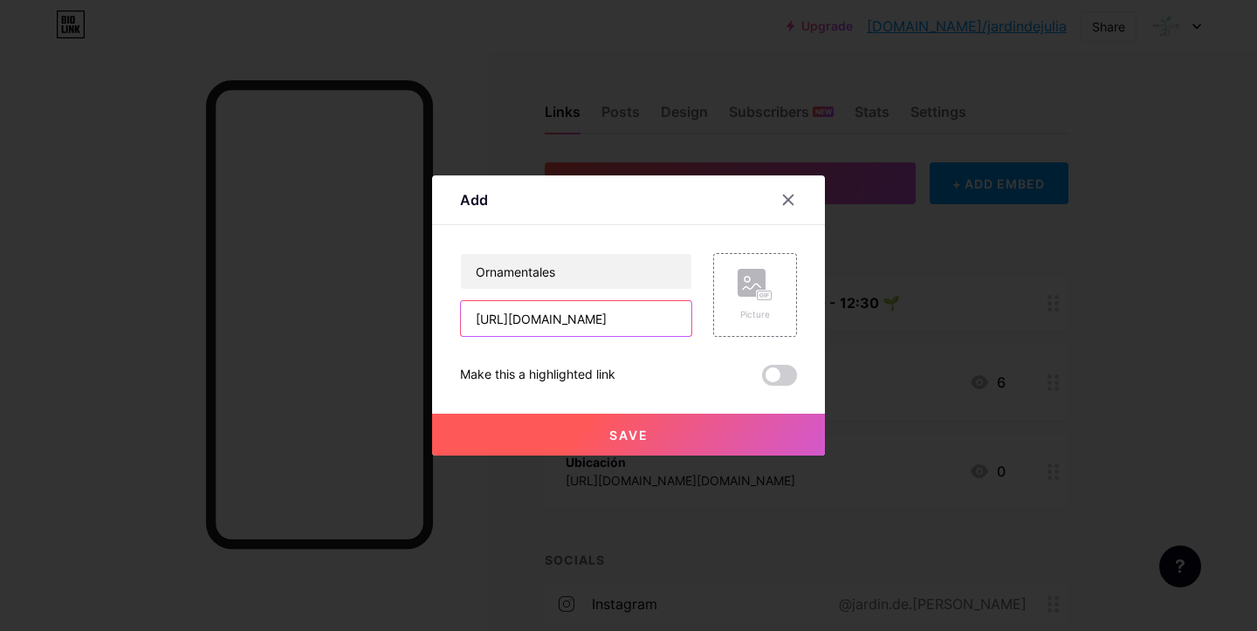
type input "[URL][DOMAIN_NAME]"
click at [647, 430] on span "Save" at bounding box center [628, 435] width 39 height 15
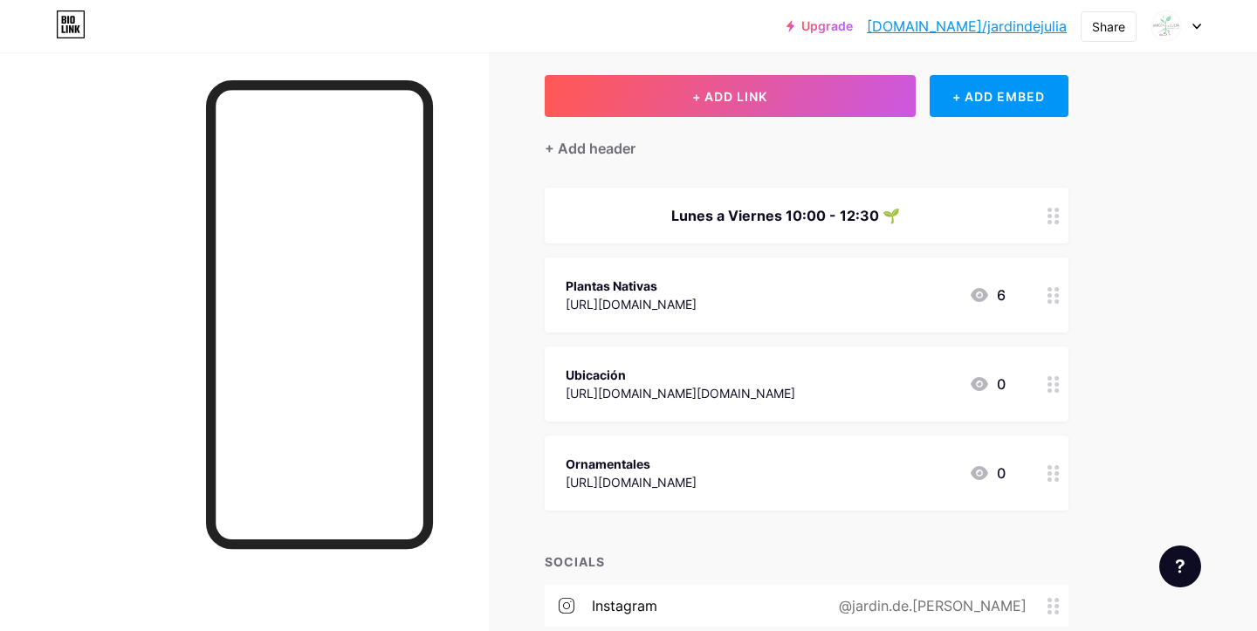
scroll to position [101, 0]
